Goal: Task Accomplishment & Management: Manage account settings

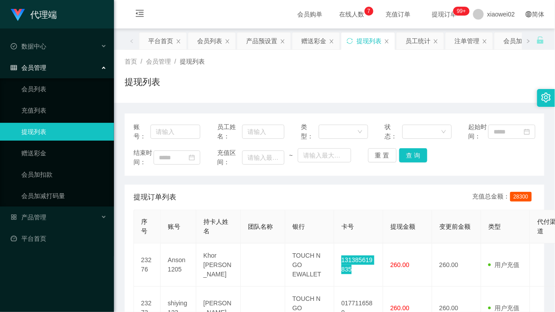
scroll to position [111, 0]
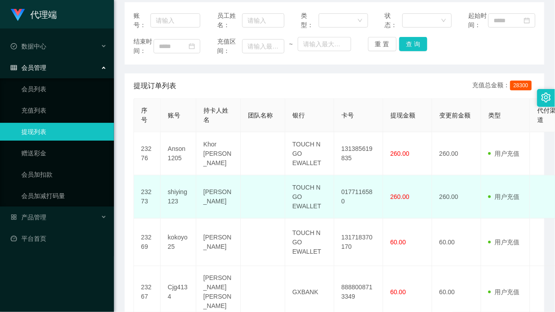
click at [359, 214] on td "0177116580" at bounding box center [358, 196] width 49 height 43
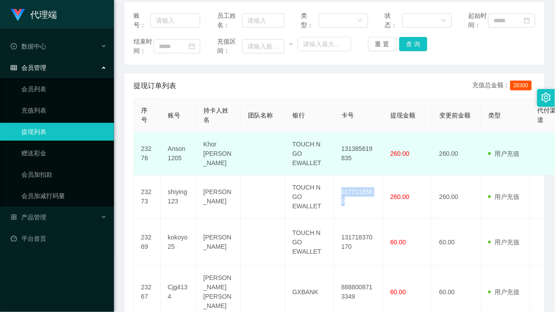
copy td "0177116580"
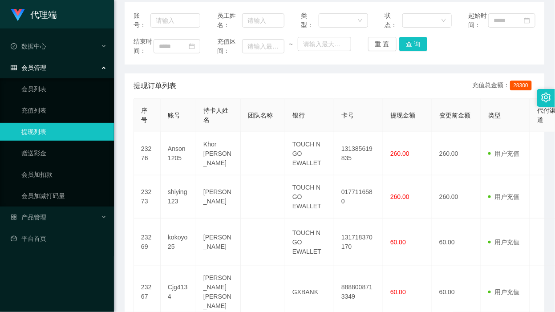
click at [464, 119] on span "变更前金额" at bounding box center [454, 115] width 31 height 7
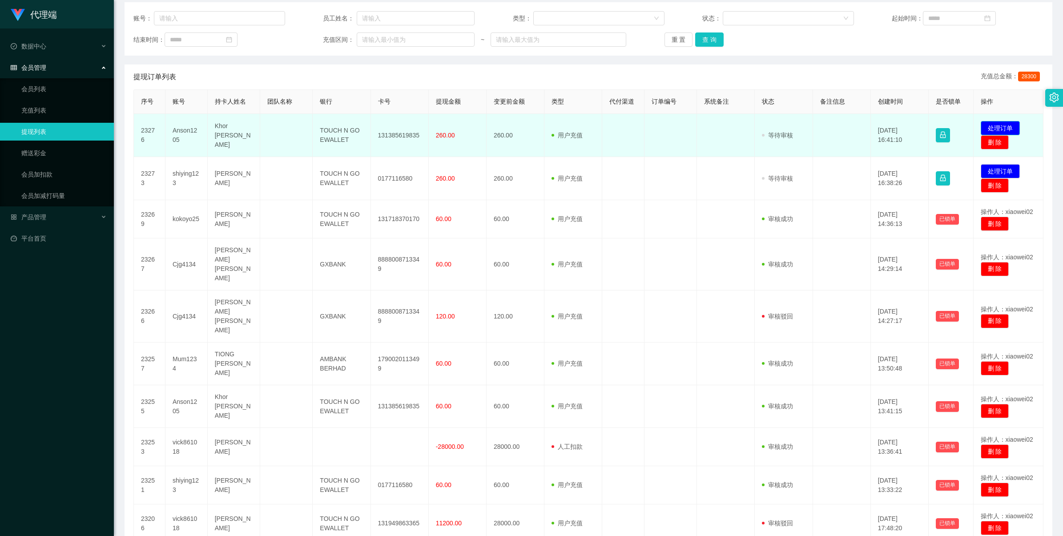
click at [554, 123] on button "处理订单" at bounding box center [1000, 128] width 39 height 14
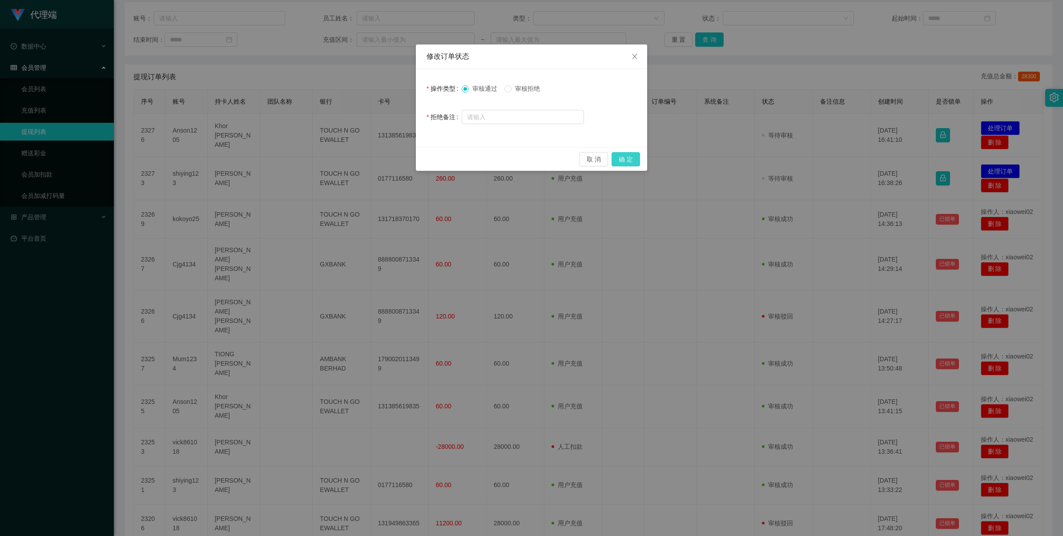
drag, startPoint x: 619, startPoint y: 154, endPoint x: 636, endPoint y: 153, distance: 17.0
click at [554, 154] on button "确 定" at bounding box center [626, 159] width 28 height 14
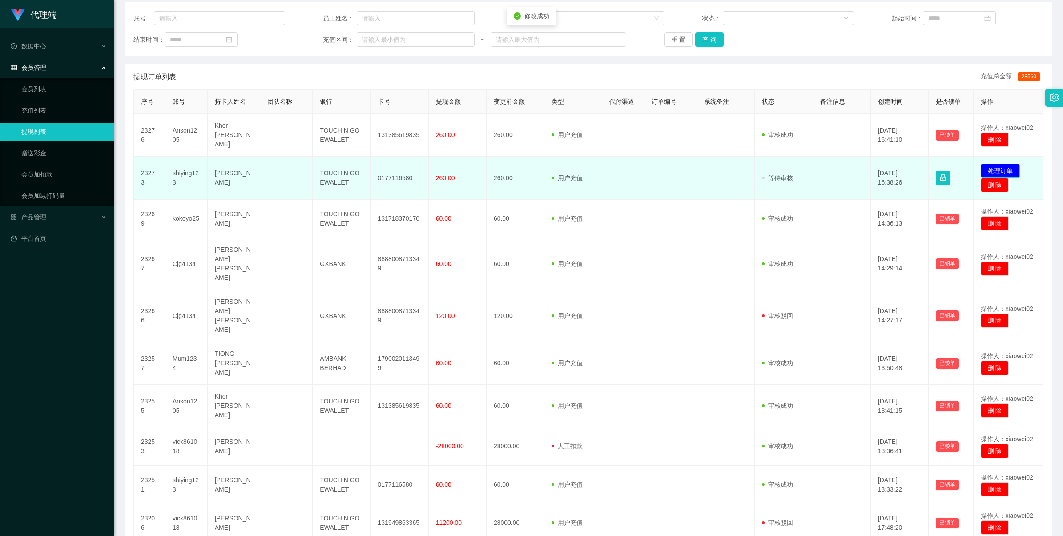
click at [554, 167] on button "处理订单" at bounding box center [1000, 171] width 39 height 14
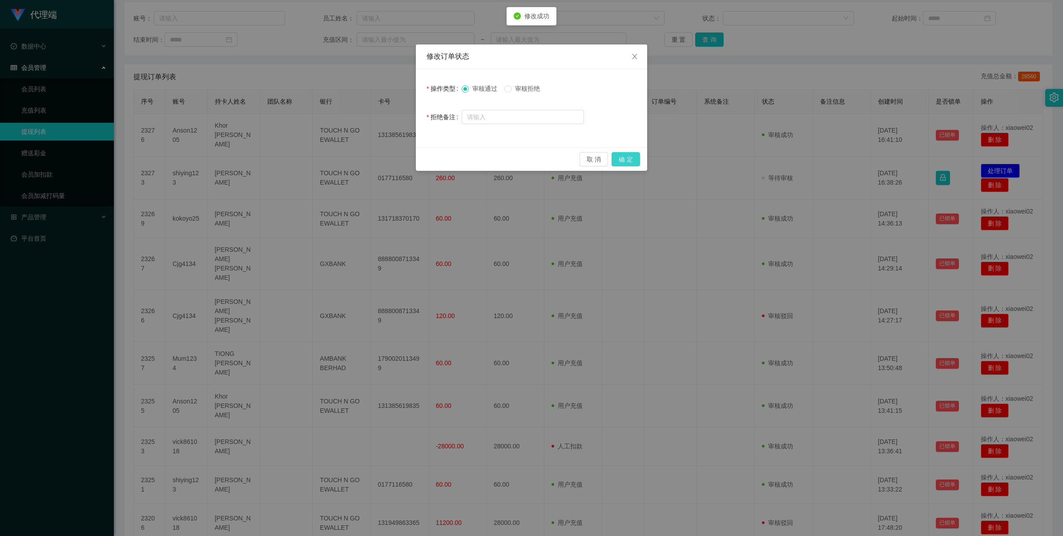
click at [554, 161] on button "确 定" at bounding box center [626, 159] width 28 height 14
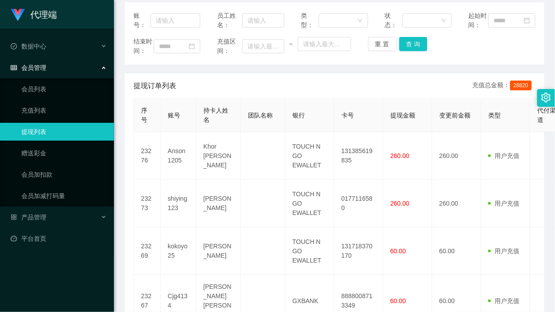
click at [74, 143] on ul "会员列表 充值列表 提现列表 赠送彩金 会员加扣款 会员加减打码量" at bounding box center [57, 142] width 114 height 128
click at [62, 156] on link "赠送彩金" at bounding box center [63, 153] width 85 height 18
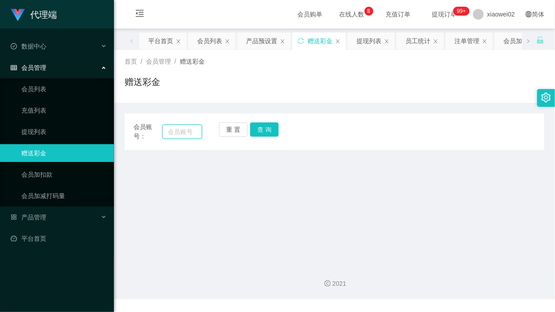
click at [177, 134] on input "text" at bounding box center [182, 132] width 40 height 14
paste input "Mum1234"
type input "Mum1234"
click at [262, 133] on button "查 询" at bounding box center [264, 129] width 28 height 14
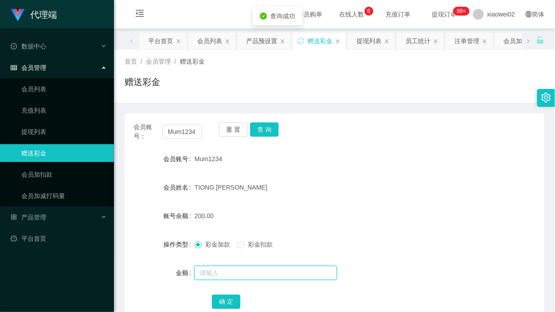
click at [223, 270] on input "text" at bounding box center [265, 273] width 142 height 14
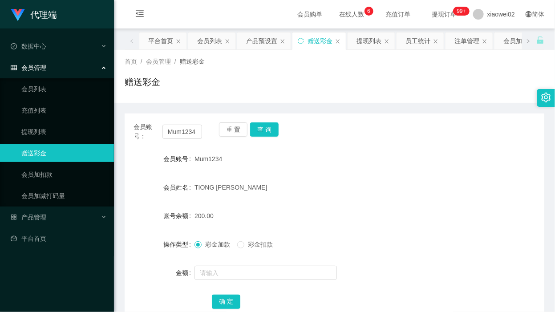
click at [333, 72] on div "首页 / 会员管理 / 赠送彩金 / 赠送彩金" at bounding box center [334, 76] width 419 height 39
drag, startPoint x: 227, startPoint y: 127, endPoint x: 209, endPoint y: 130, distance: 18.1
click at [227, 127] on button "重 置" at bounding box center [233, 129] width 28 height 14
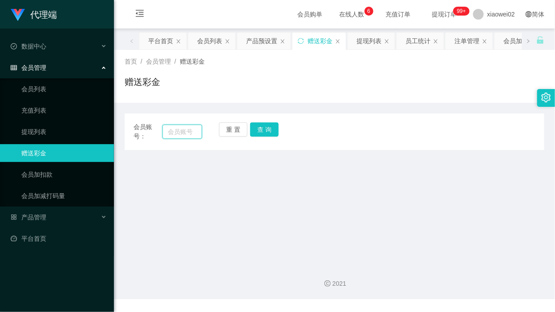
click at [185, 132] on input "text" at bounding box center [182, 132] width 40 height 14
paste input "Mum1234"
type input "Mum1234"
click at [266, 127] on button "查 询" at bounding box center [264, 129] width 28 height 14
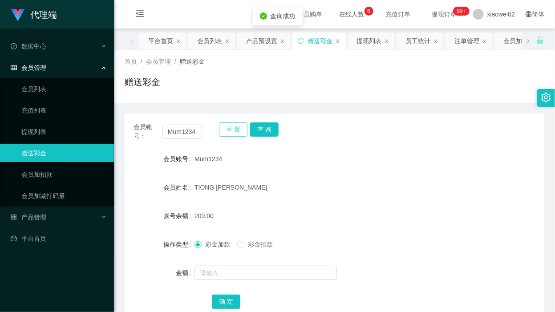
click at [237, 133] on button "重 置" at bounding box center [233, 129] width 28 height 14
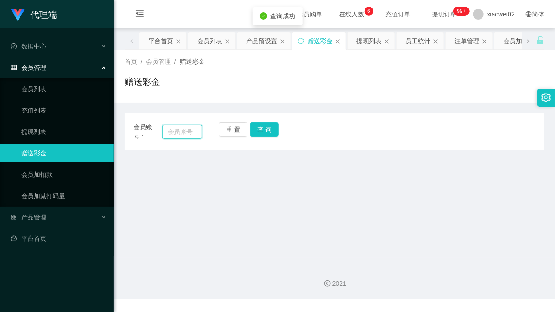
click at [194, 131] on input "text" at bounding box center [182, 132] width 40 height 14
click at [39, 116] on link "充值列表" at bounding box center [63, 110] width 85 height 18
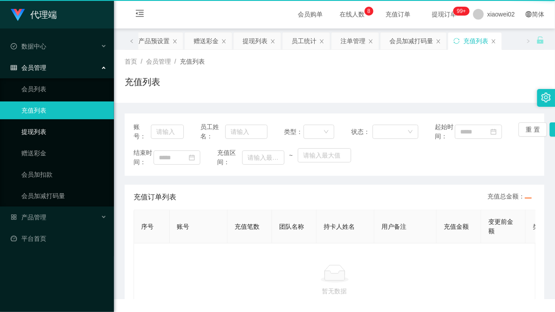
click at [44, 138] on link "提现列表" at bounding box center [63, 132] width 85 height 18
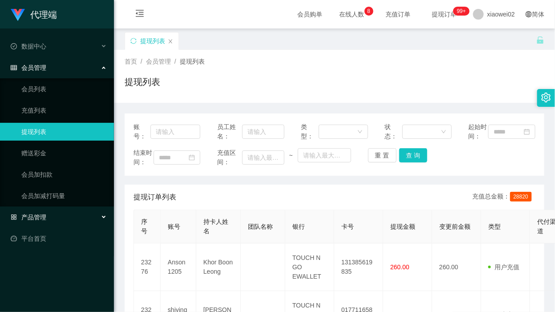
click at [58, 216] on div "产品管理" at bounding box center [57, 217] width 114 height 18
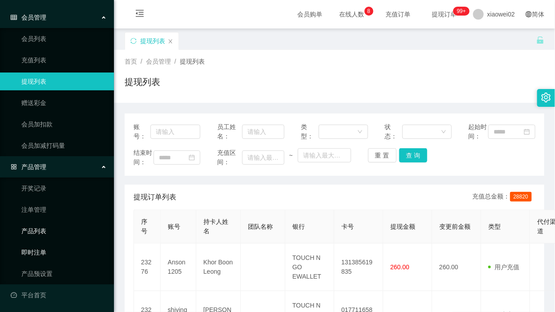
scroll to position [51, 0]
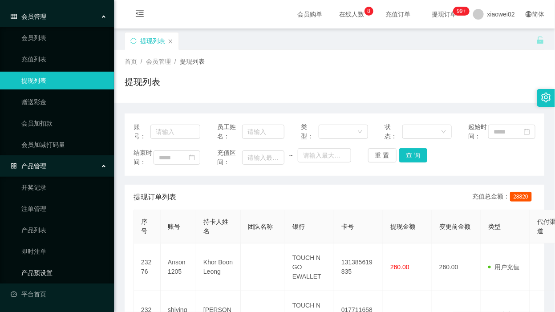
click at [54, 268] on link "产品预设置" at bounding box center [63, 273] width 85 height 18
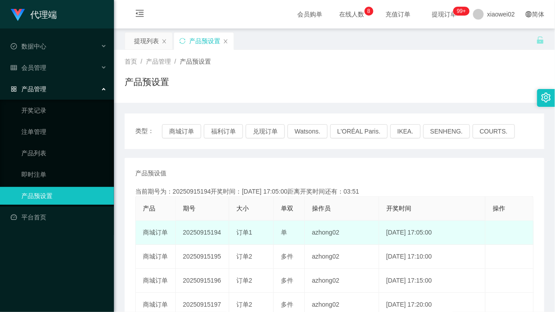
click at [210, 230] on td "20250915194" at bounding box center [202, 233] width 53 height 24
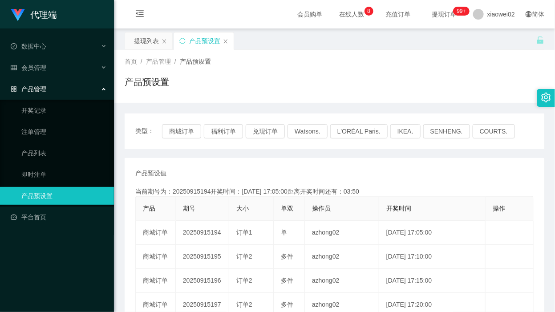
drag, startPoint x: 210, startPoint y: 230, endPoint x: 278, endPoint y: 214, distance: 69.5
click at [210, 230] on td "20250915194" at bounding box center [202, 233] width 53 height 24
copy td "20250915194"
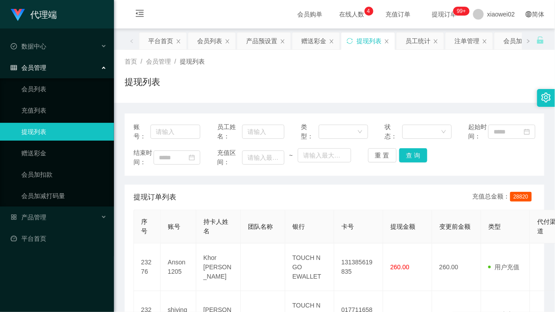
click at [87, 129] on link "提现列表" at bounding box center [63, 132] width 85 height 18
click at [78, 159] on link "赠送彩金" at bounding box center [63, 153] width 85 height 18
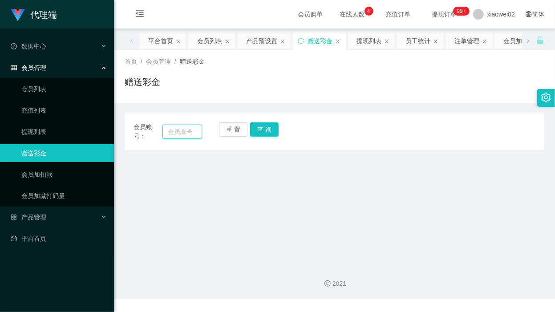
drag, startPoint x: 172, startPoint y: 136, endPoint x: 206, endPoint y: 134, distance: 33.9
click at [172, 136] on input "text" at bounding box center [182, 132] width 40 height 14
paste input "Mum1234"
type input "Mum1234"
click at [264, 127] on button "查 询" at bounding box center [264, 129] width 28 height 14
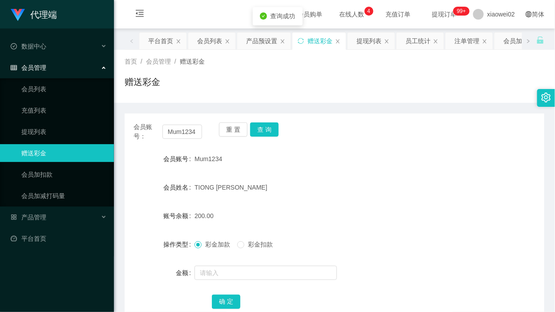
click at [283, 127] on div "重 置 查 询" at bounding box center [253, 131] width 69 height 19
click at [43, 128] on link "提现列表" at bounding box center [63, 132] width 85 height 18
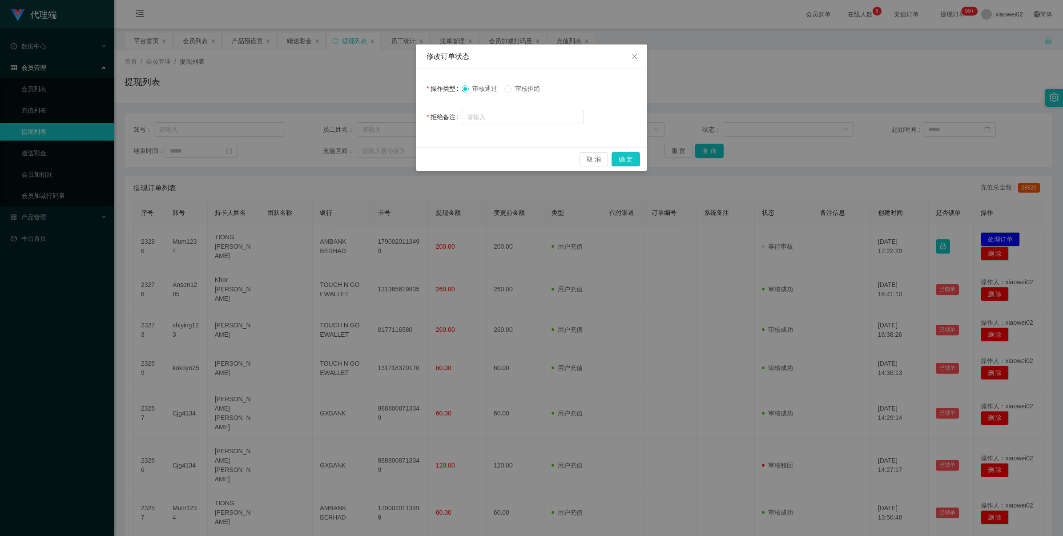
click at [532, 89] on span "审核拒绝" at bounding box center [528, 88] width 32 height 7
click at [623, 156] on button "确 定" at bounding box center [626, 159] width 28 height 14
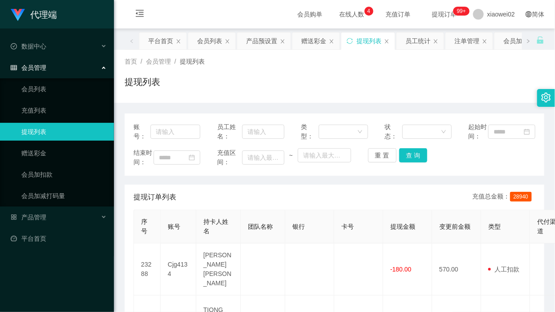
scroll to position [56, 0]
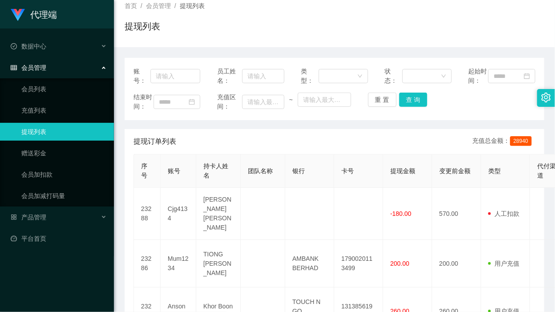
click at [40, 266] on div "代理端 数据中心 会员管理 会员列表 充值列表 提现列表 赠送彩金 会员加扣款 会员加减打码量 产品管理 平台首页" at bounding box center [57, 156] width 114 height 312
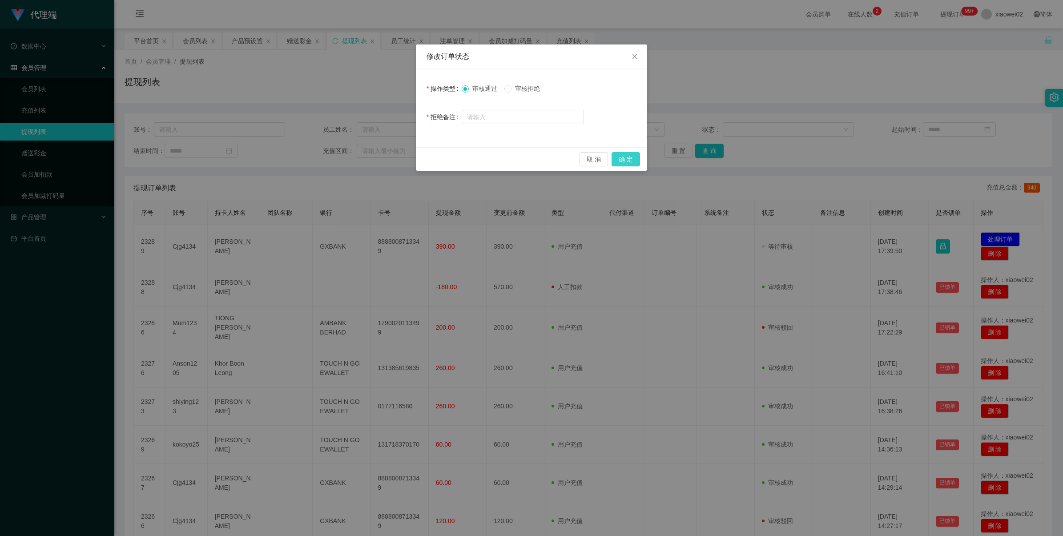
click at [613, 160] on button "确 定" at bounding box center [626, 159] width 28 height 14
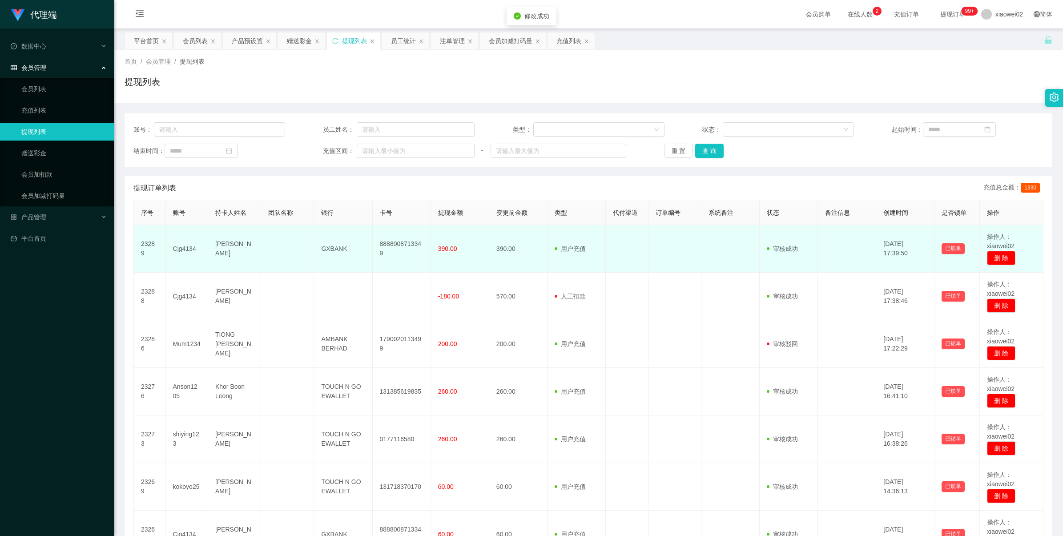
click at [386, 237] on td "8888008713349" at bounding box center [402, 249] width 58 height 48
copy td "8888008713349"
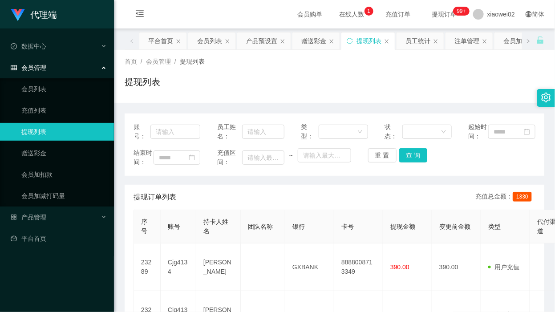
drag, startPoint x: 411, startPoint y: 93, endPoint x: 385, endPoint y: 83, distance: 28.6
click at [402, 92] on div "提现列表" at bounding box center [334, 85] width 419 height 20
click at [356, 125] on div "类型：" at bounding box center [334, 131] width 67 height 19
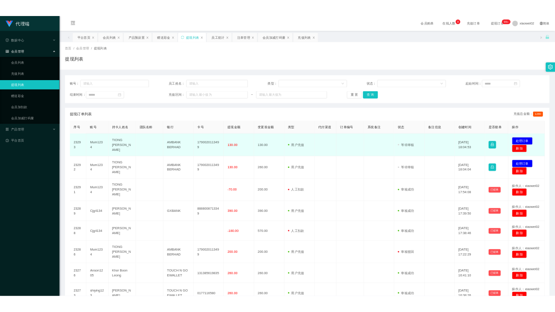
scroll to position [56, 0]
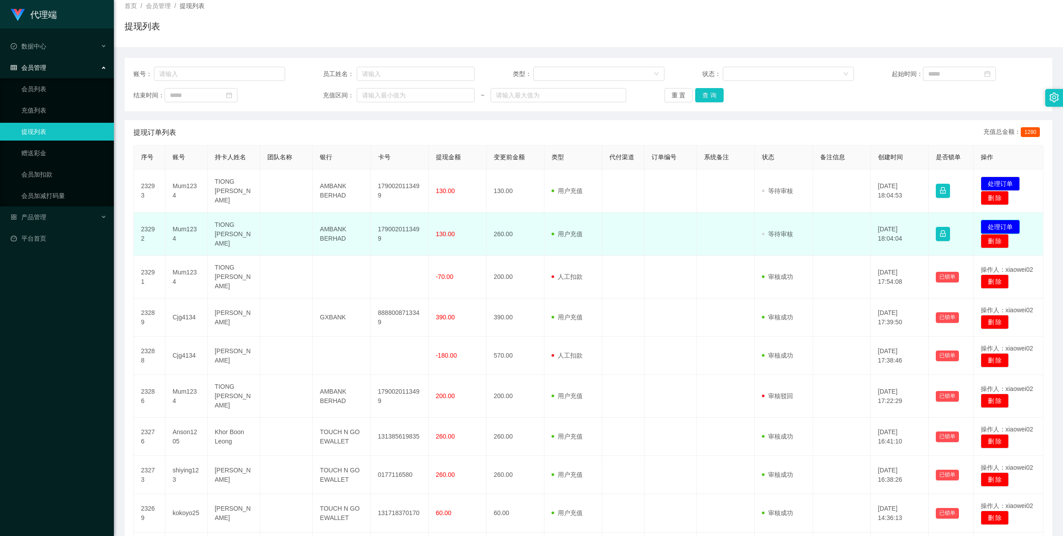
click at [554, 227] on button "处理订单" at bounding box center [1000, 227] width 39 height 14
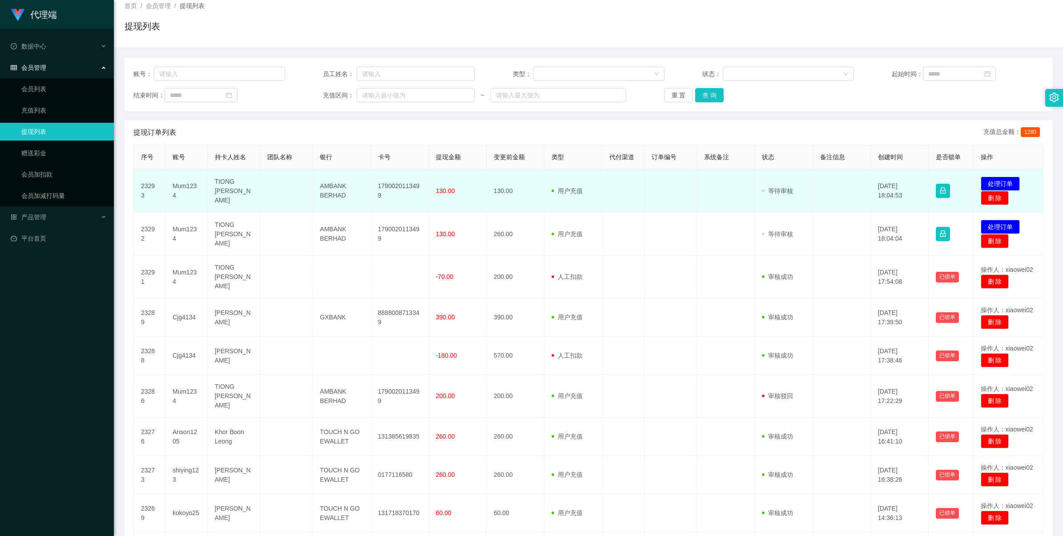
click at [398, 185] on td "1790020113499" at bounding box center [400, 190] width 58 height 43
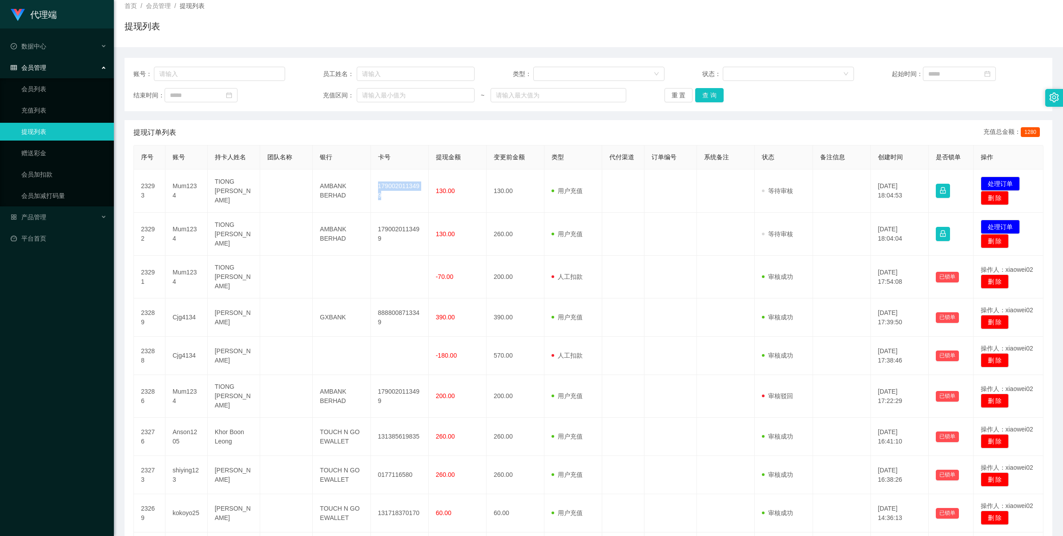
copy td "1790020113499"
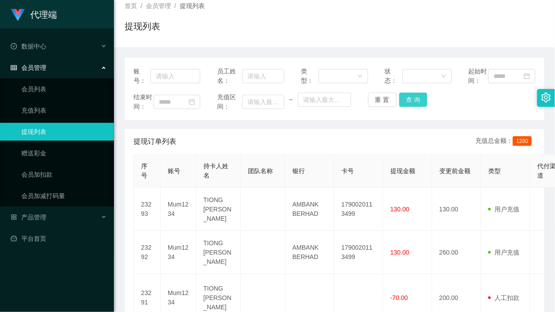
drag, startPoint x: 368, startPoint y: 145, endPoint x: 401, endPoint y: 114, distance: 45.3
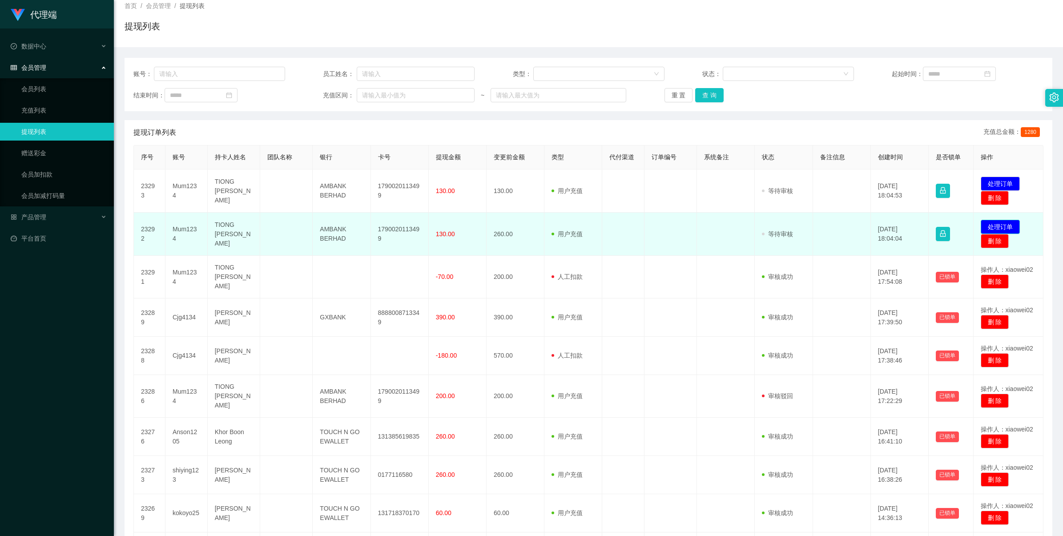
click at [554, 226] on button "处理订单" at bounding box center [1000, 227] width 39 height 14
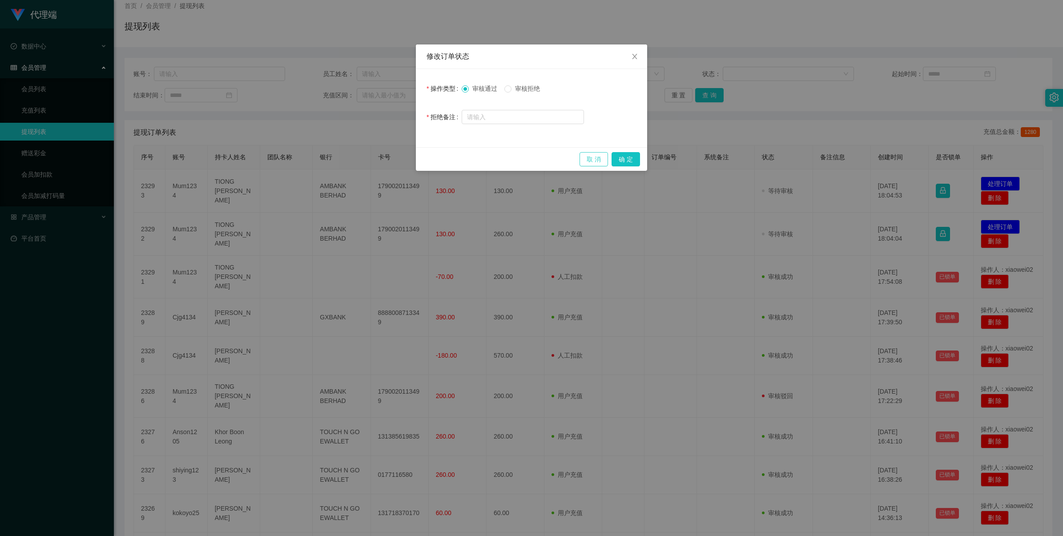
click at [554, 162] on button "取 消" at bounding box center [594, 159] width 28 height 14
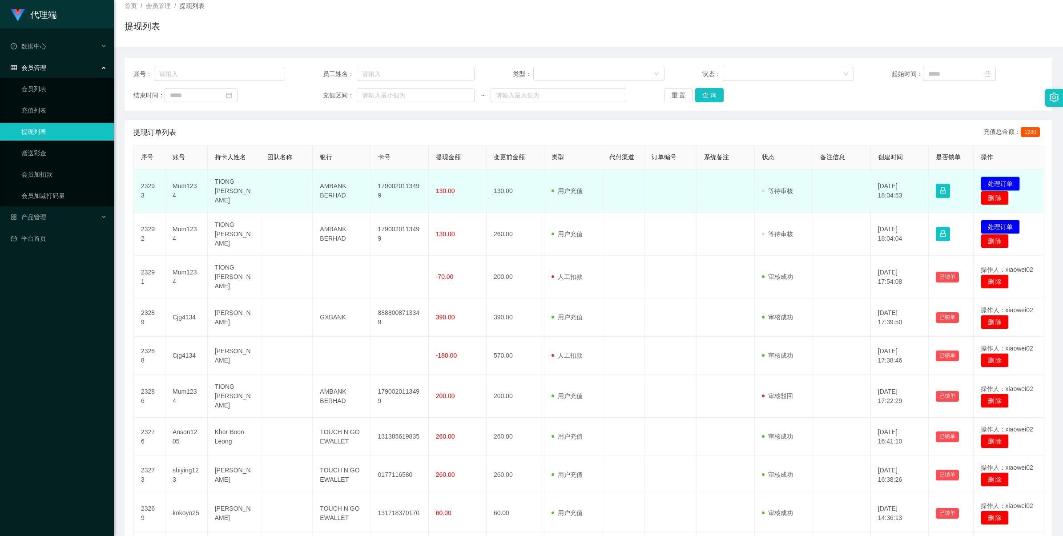
click at [554, 178] on button "处理订单" at bounding box center [1000, 184] width 39 height 14
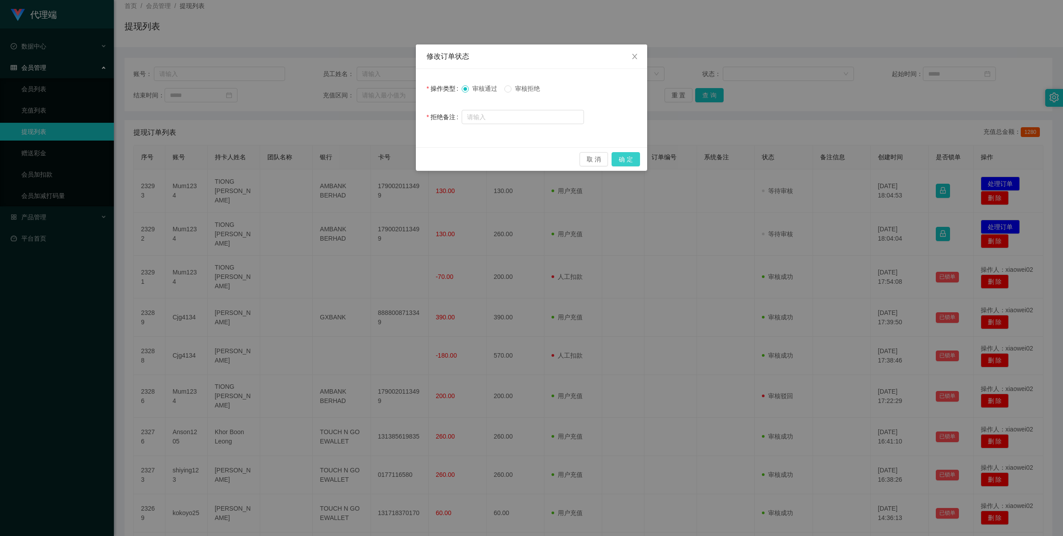
click at [554, 161] on button "确 定" at bounding box center [626, 159] width 28 height 14
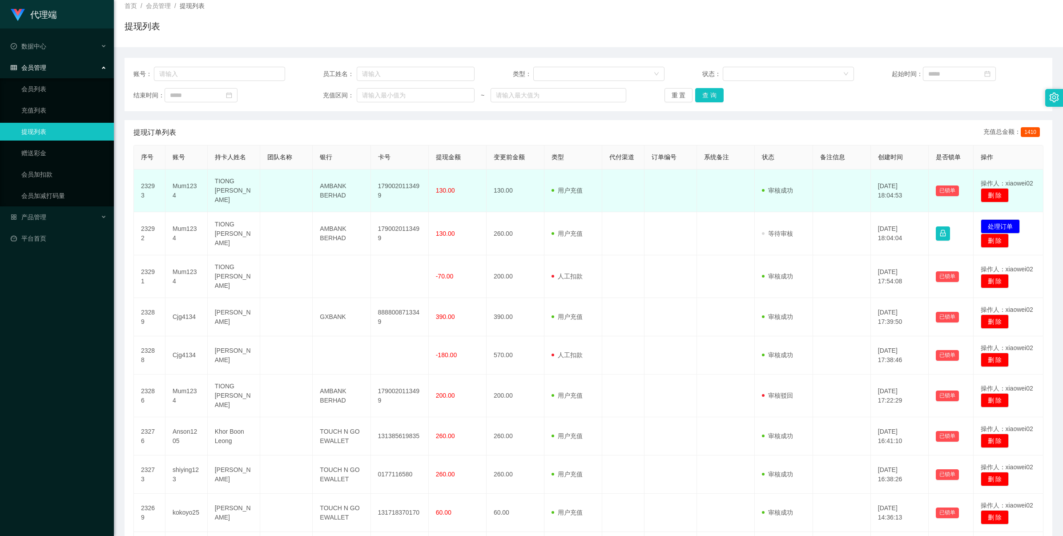
click at [409, 183] on td "1790020113499" at bounding box center [400, 190] width 58 height 43
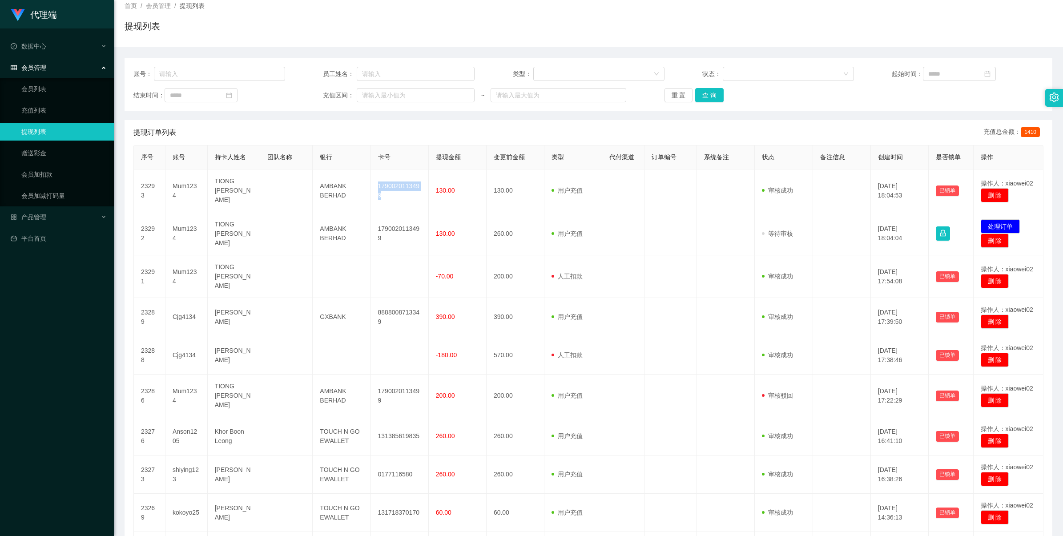
copy td "1790020113499"
